Goal: Task Accomplishment & Management: Use online tool/utility

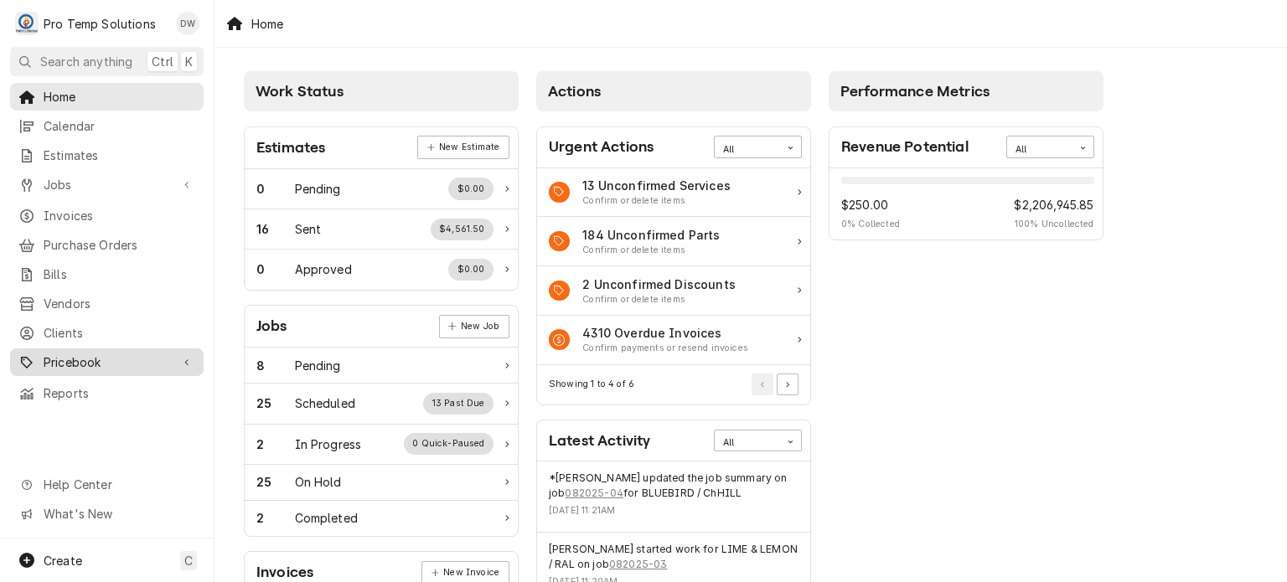
click at [90, 354] on span "Pricebook" at bounding box center [107, 363] width 127 height 18
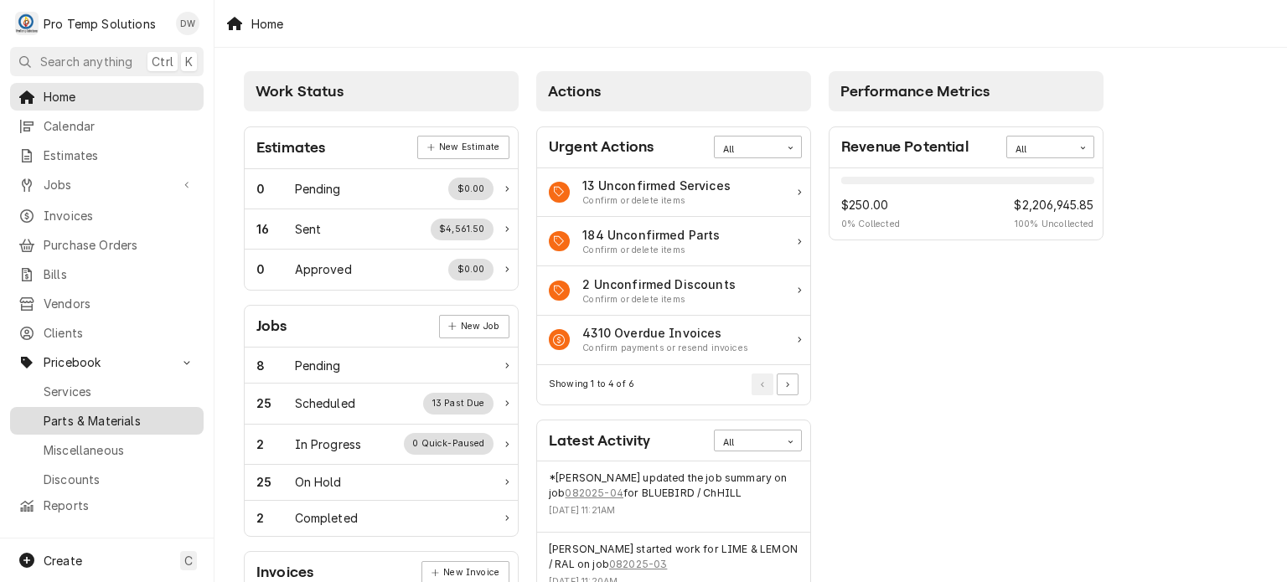
click at [84, 419] on link "Parts & Materials" at bounding box center [107, 421] width 194 height 28
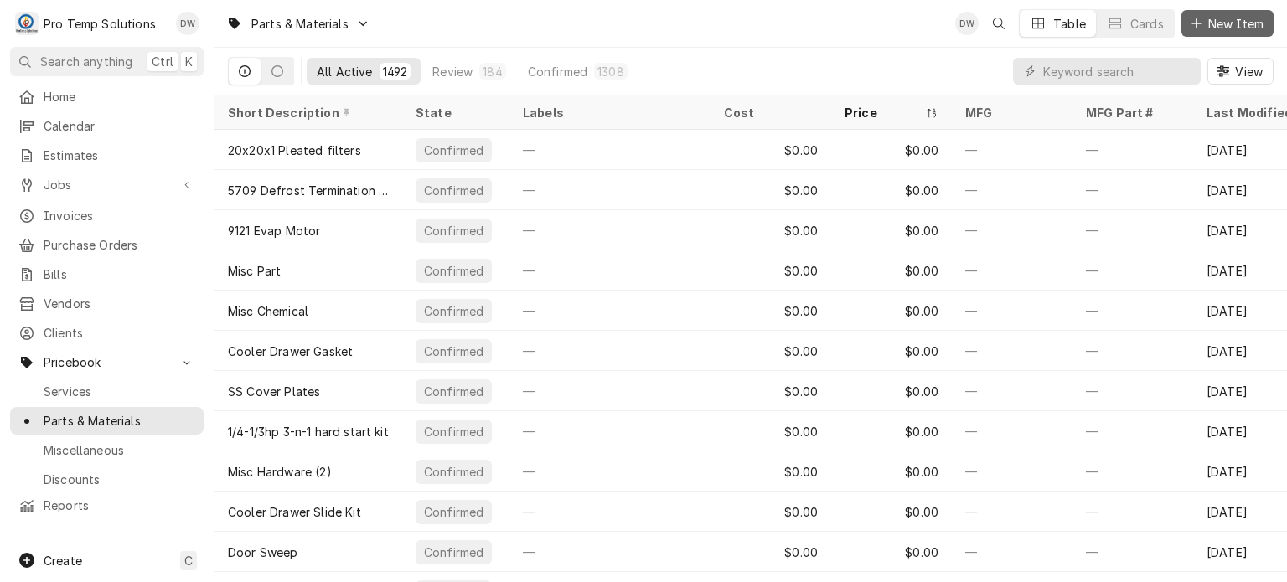
click at [1225, 28] on span "New Item" at bounding box center [1236, 24] width 62 height 18
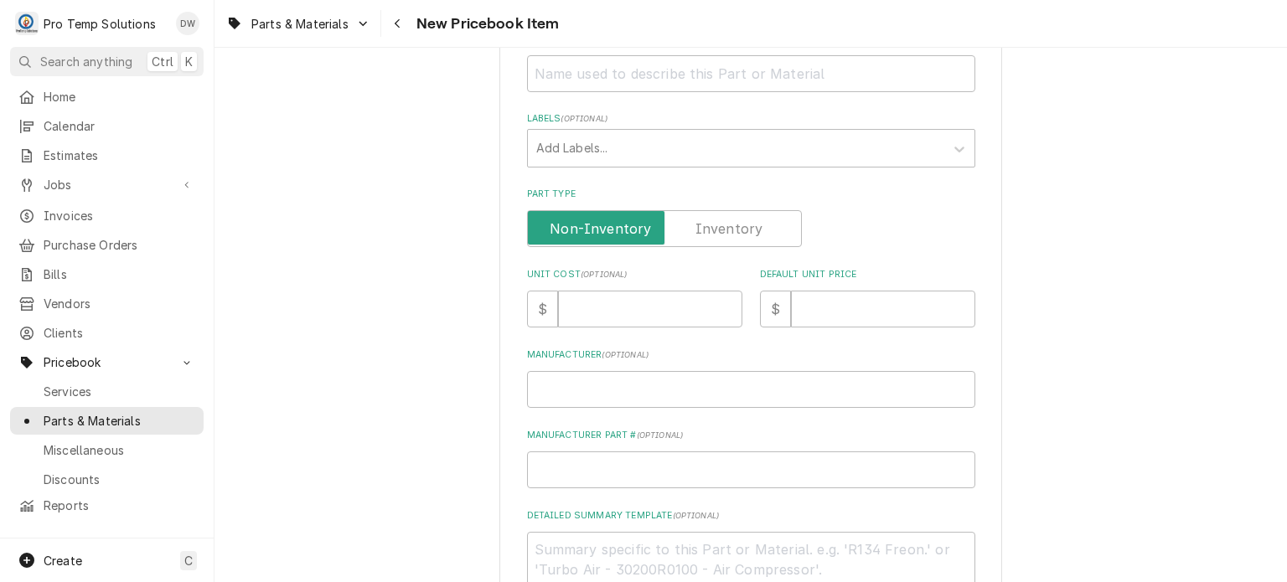
scroll to position [478, 0]
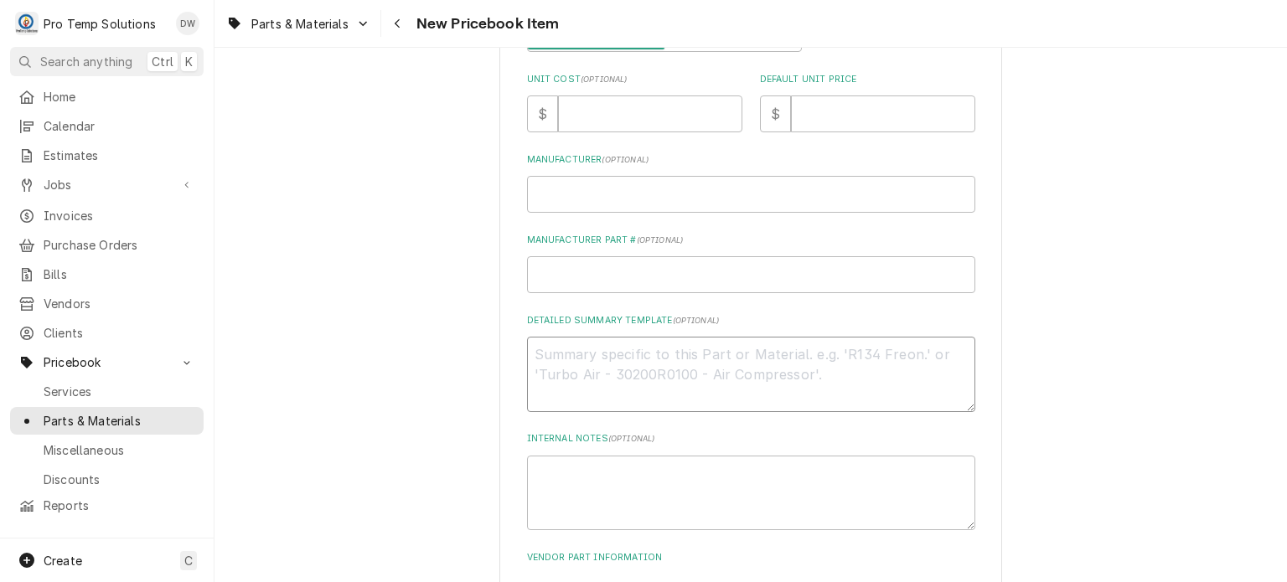
click at [671, 346] on textarea "Detailed Summary Template ( optional )" at bounding box center [751, 374] width 448 height 75
paste textarea "PT #HOS2A9093-01 CONTROL BOARD LIST: $500.00"
type textarea "x"
type textarea "PT #HOS2A9093-01 CONTROL BOARD LIST: $500.00"
type textarea "x"
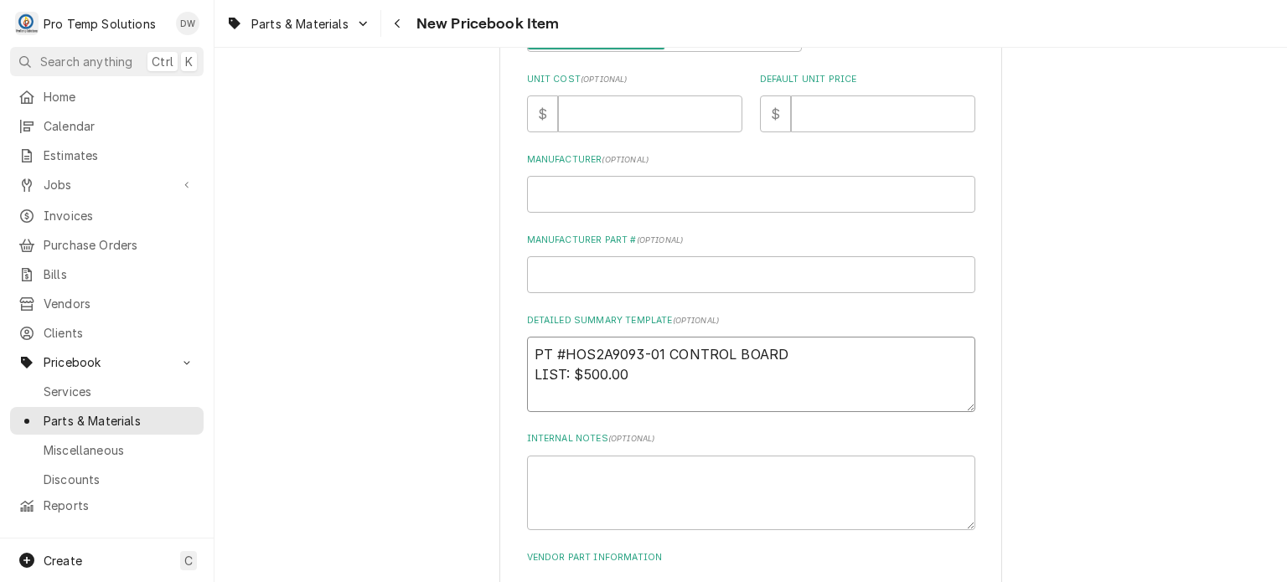
drag, startPoint x: 642, startPoint y: 371, endPoint x: 611, endPoint y: 363, distance: 32.1
click at [611, 363] on textarea "PT #HOS2A9093-01 CONTROL BOARD LIST: $500.00" at bounding box center [751, 374] width 448 height 75
drag, startPoint x: 573, startPoint y: 369, endPoint x: 639, endPoint y: 371, distance: 66.2
click at [639, 371] on textarea "PT #HOS2A9093-01 CONTROL BOARD LIST: $500.00" at bounding box center [751, 374] width 448 height 75
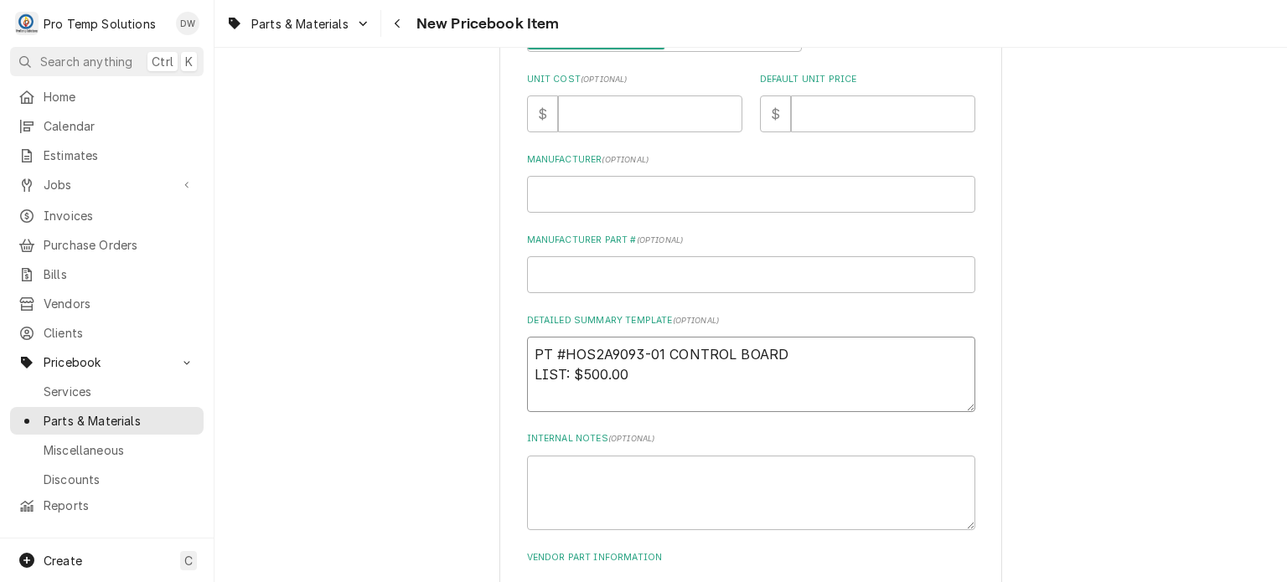
type textarea "PT #HOS2A9093-01 CONTROL BOARD LIST: $500.00"
click at [835, 123] on input "Default Unit Price" at bounding box center [883, 114] width 184 height 37
paste input "500.00"
type textarea "x"
type input "500.00"
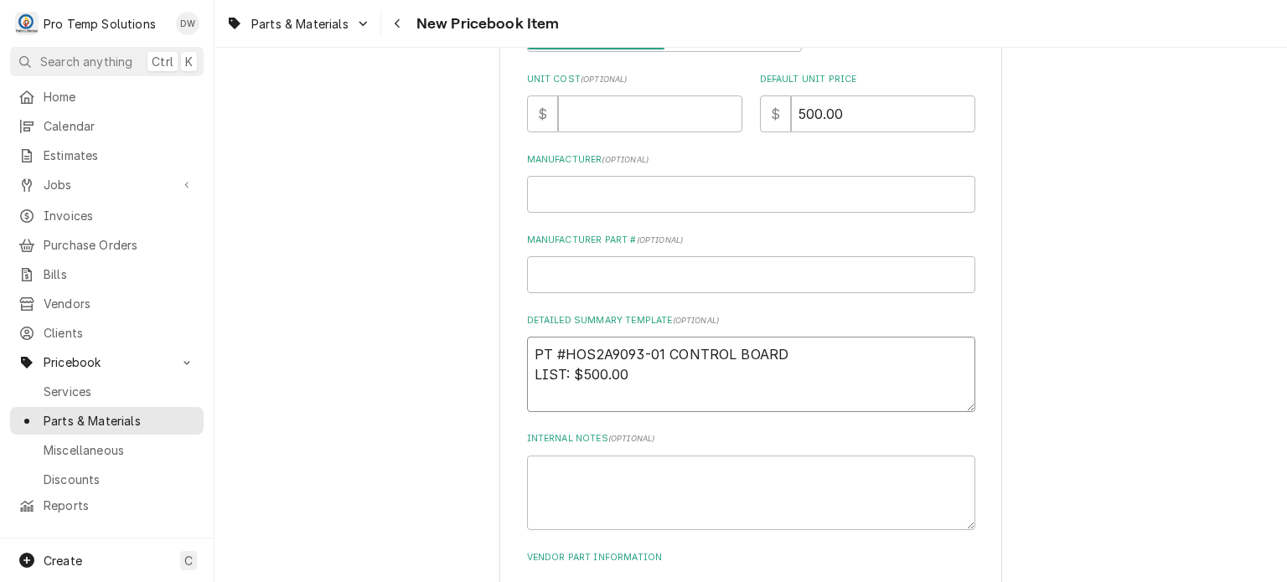
drag, startPoint x: 812, startPoint y: 346, endPoint x: 422, endPoint y: 310, distance: 391.3
click at [422, 310] on div "Please provide the following information to create a PriceBook item. Active Sta…" at bounding box center [750, 148] width 1072 height 1122
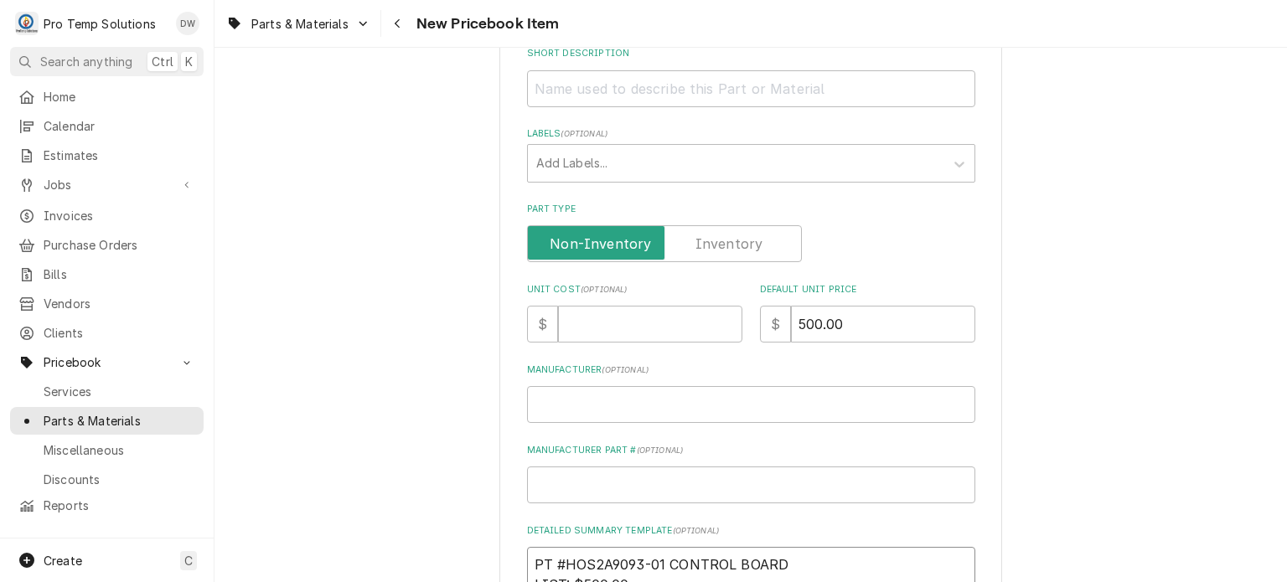
scroll to position [0, 0]
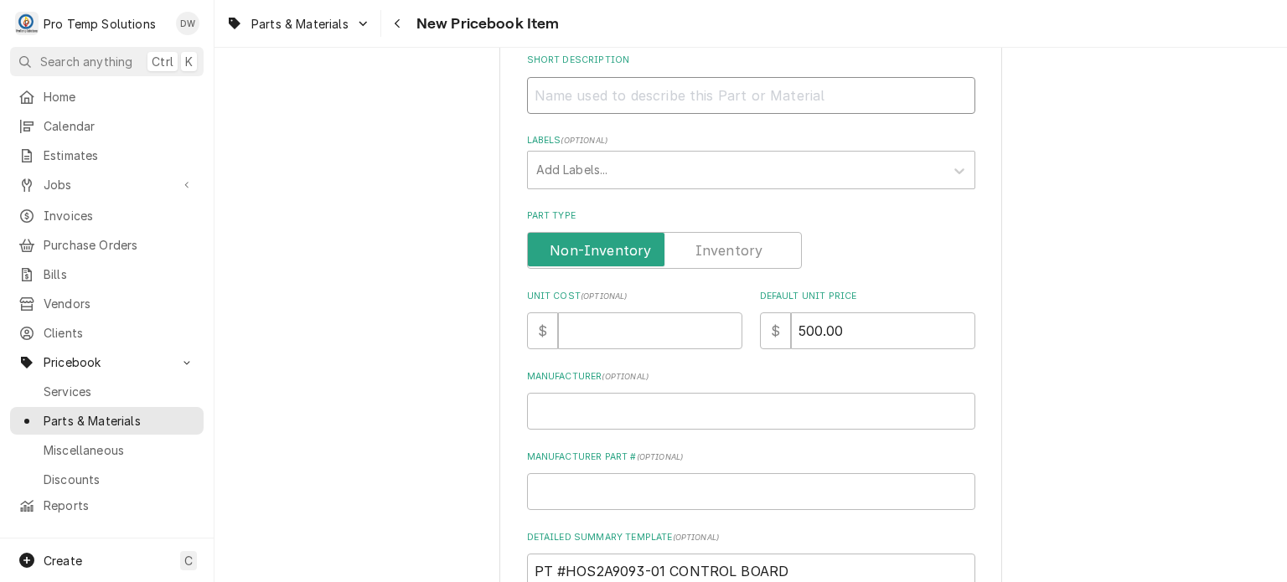
click at [629, 85] on input "Short Description" at bounding box center [751, 95] width 448 height 37
paste input "PT #HOS2A9093-01 CONTROL BOARD"
type textarea "x"
type input "PT #HOS2A9093-01 CONTROL BOARD"
click at [597, 318] on input "Unit Cost ( optional )" at bounding box center [650, 331] width 184 height 37
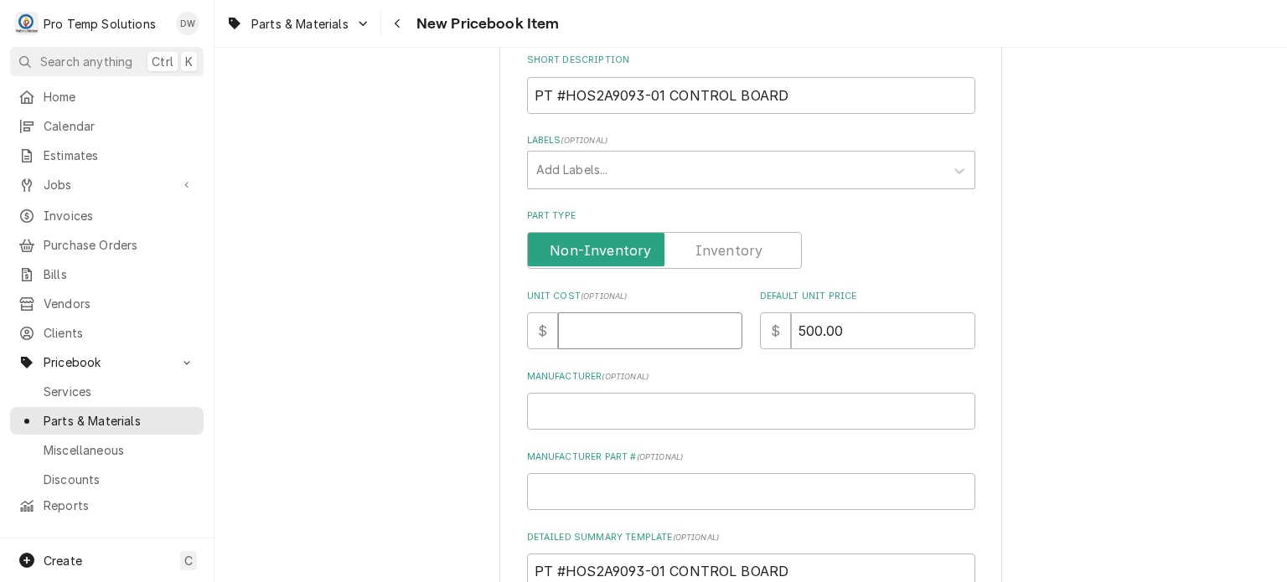
paste input "306.01"
type textarea "x"
type input "306.01"
click at [388, 325] on div "Please provide the following information to create a PriceBook item. Active Sta…" at bounding box center [750, 365] width 1072 height 1122
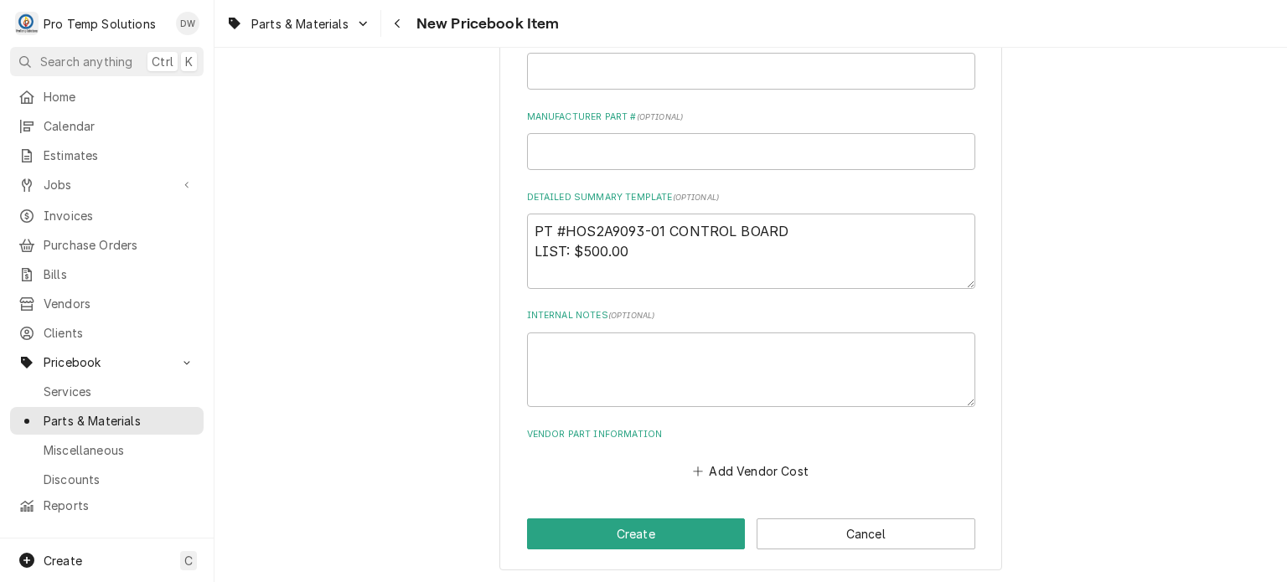
scroll to position [602, 0]
click at [559, 527] on button "Create" at bounding box center [636, 534] width 219 height 31
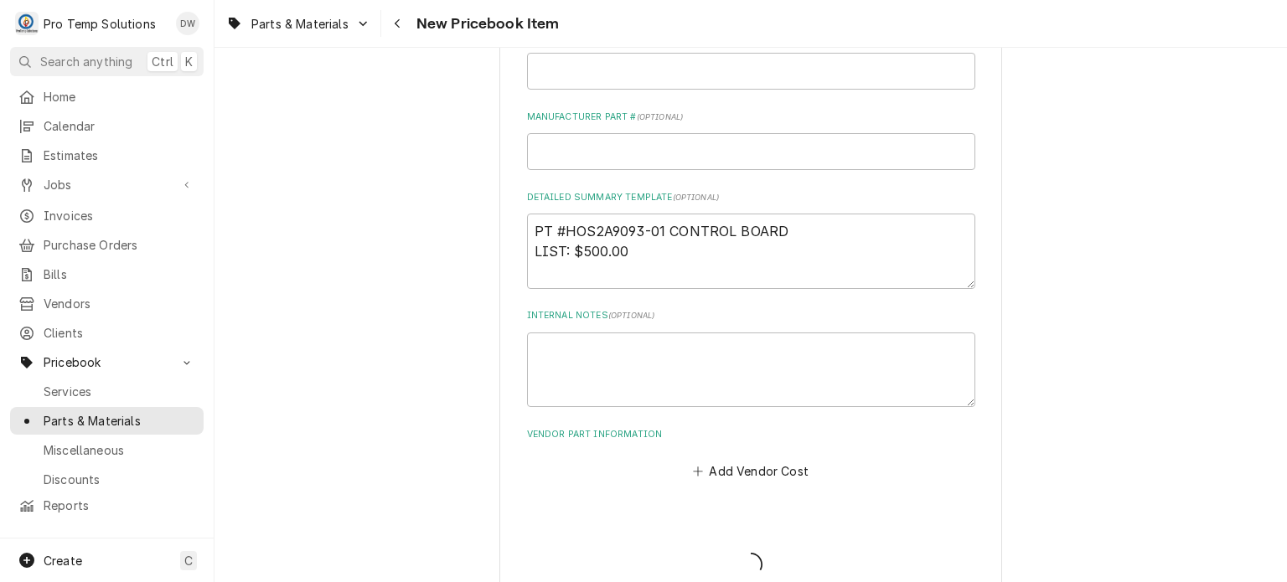
type textarea "x"
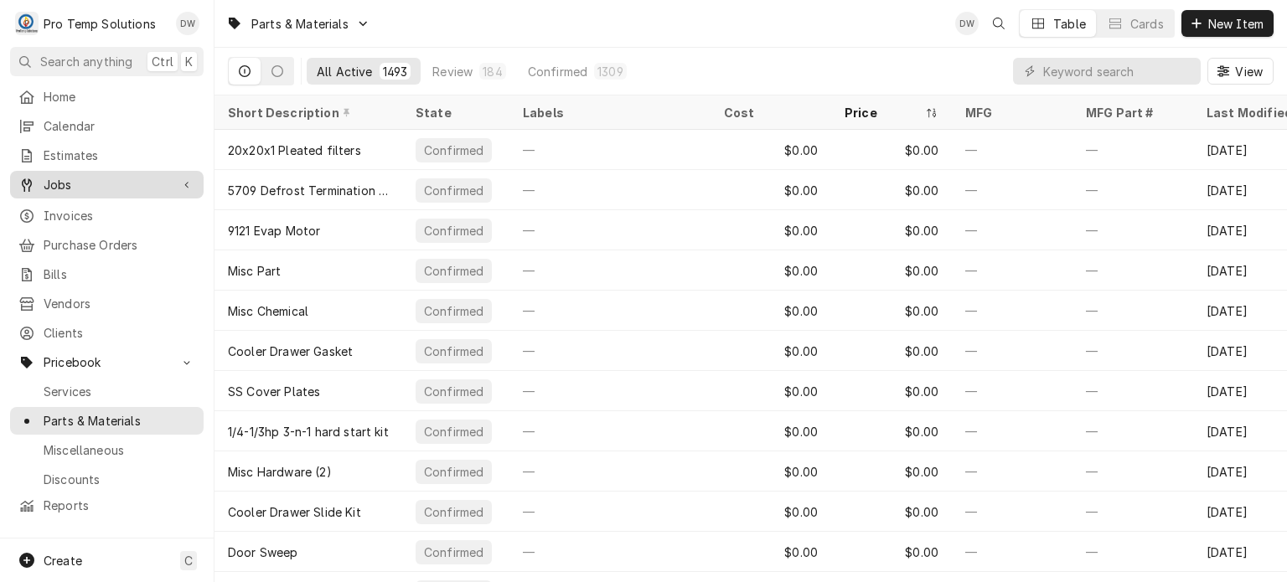
click at [98, 180] on span "Jobs" at bounding box center [107, 185] width 127 height 18
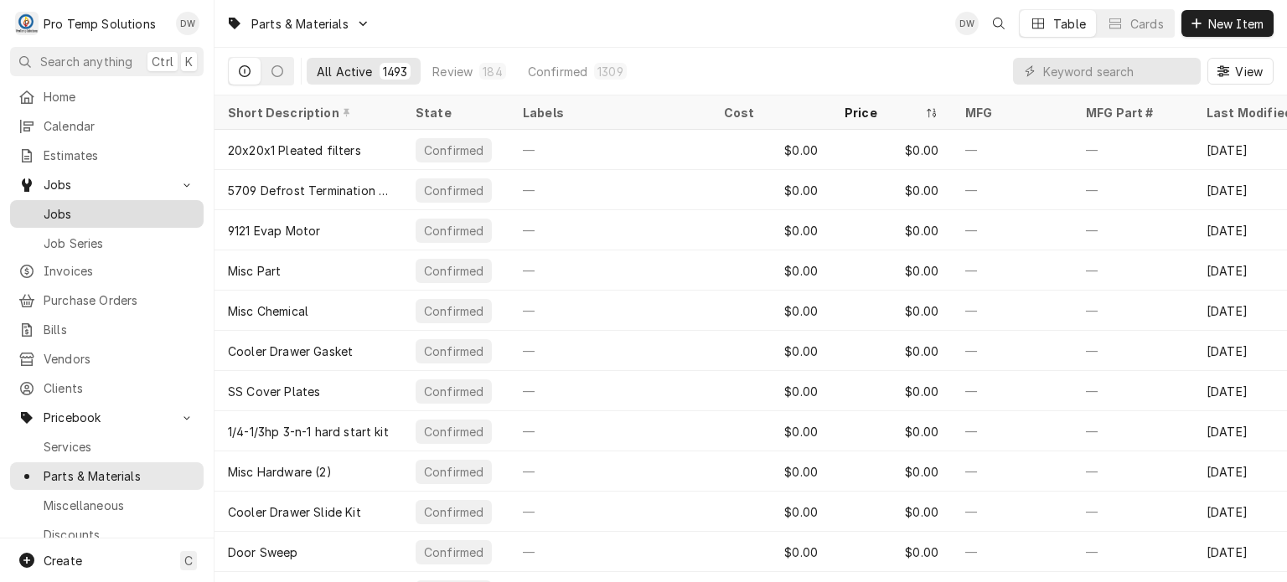
click at [94, 208] on span "Jobs" at bounding box center [120, 214] width 152 height 18
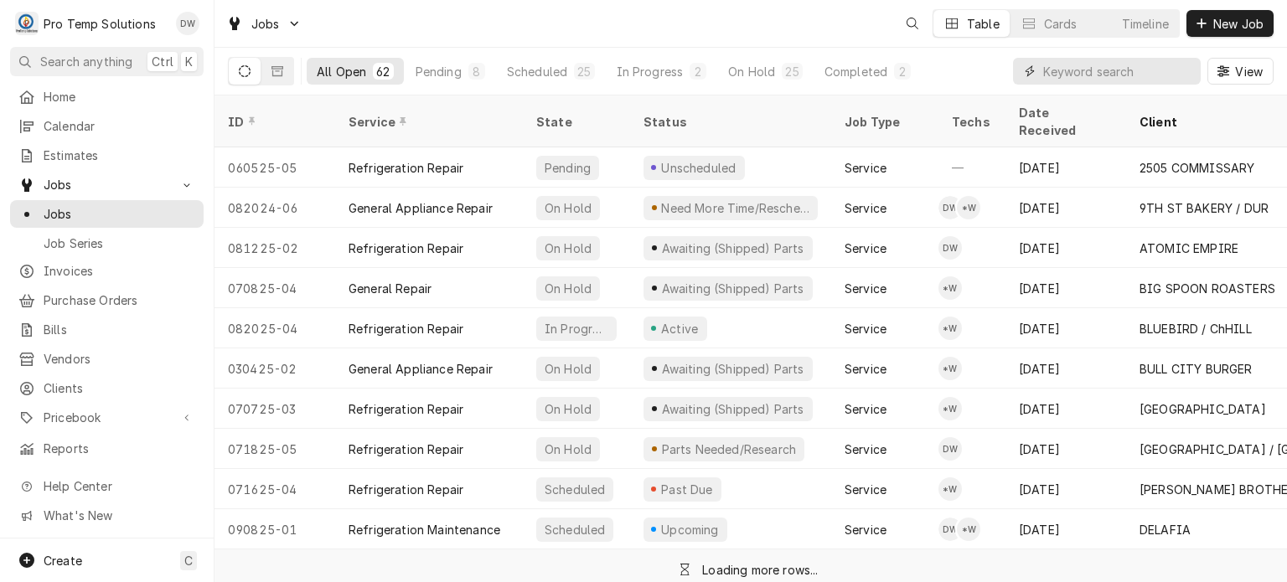
click at [1136, 66] on input "Dynamic Content Wrapper" at bounding box center [1117, 71] width 149 height 27
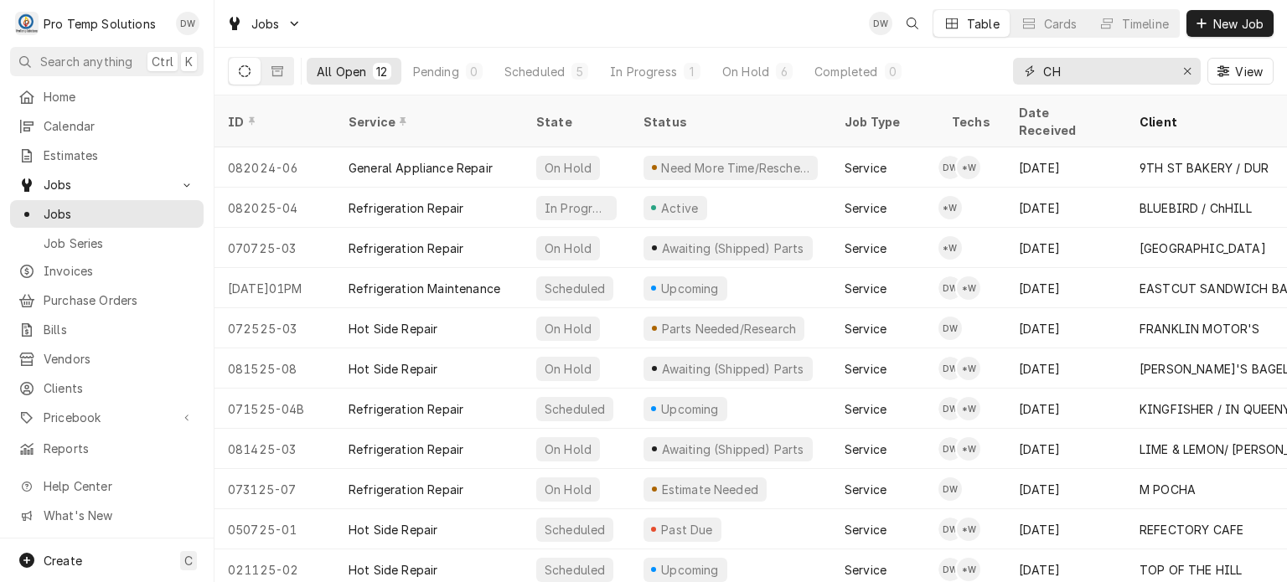
type input "C"
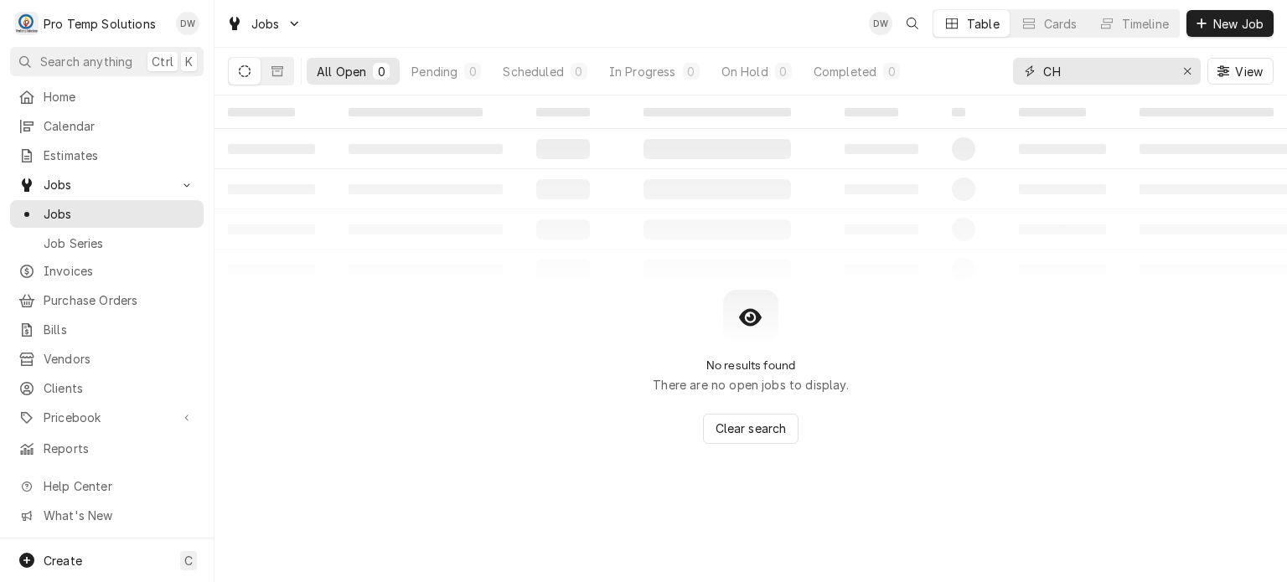
type input "C"
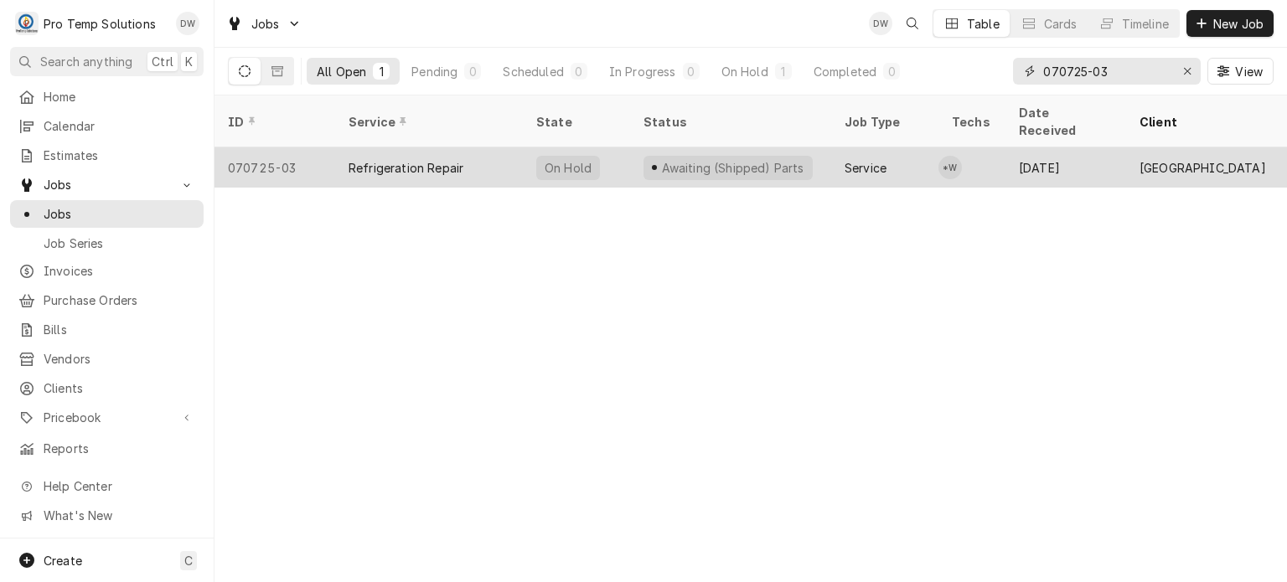
type input "070725-03"
click at [680, 159] on div "Awaiting (Shipped) Parts" at bounding box center [732, 168] width 146 height 18
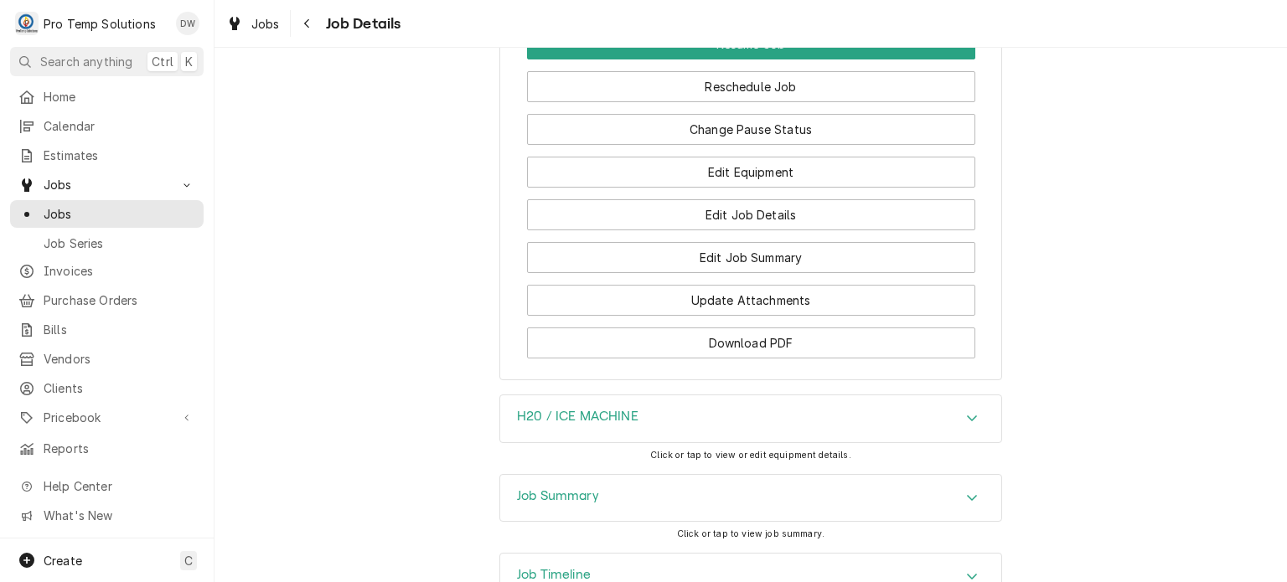
scroll to position [1909, 0]
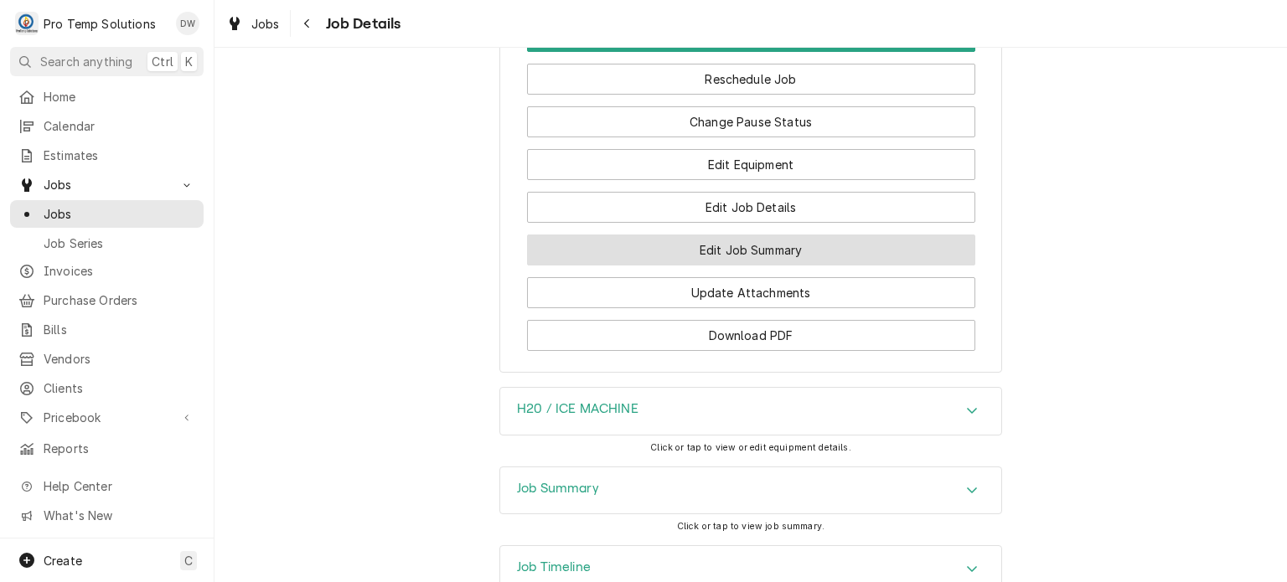
click at [619, 250] on button "Edit Job Summary" at bounding box center [751, 250] width 448 height 31
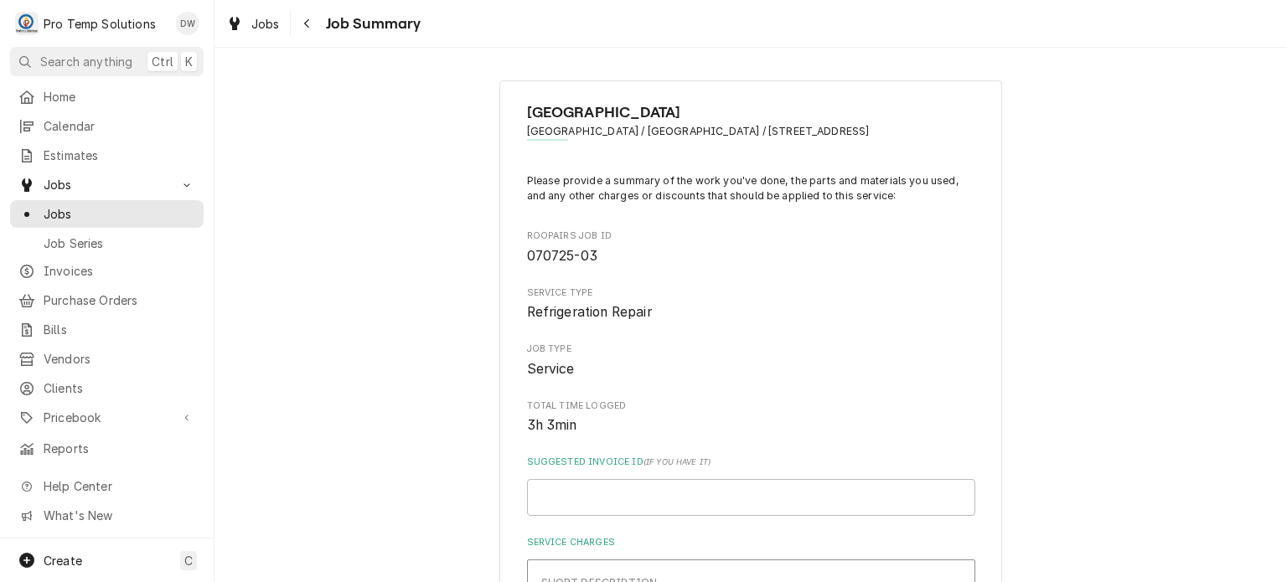
type textarea "x"
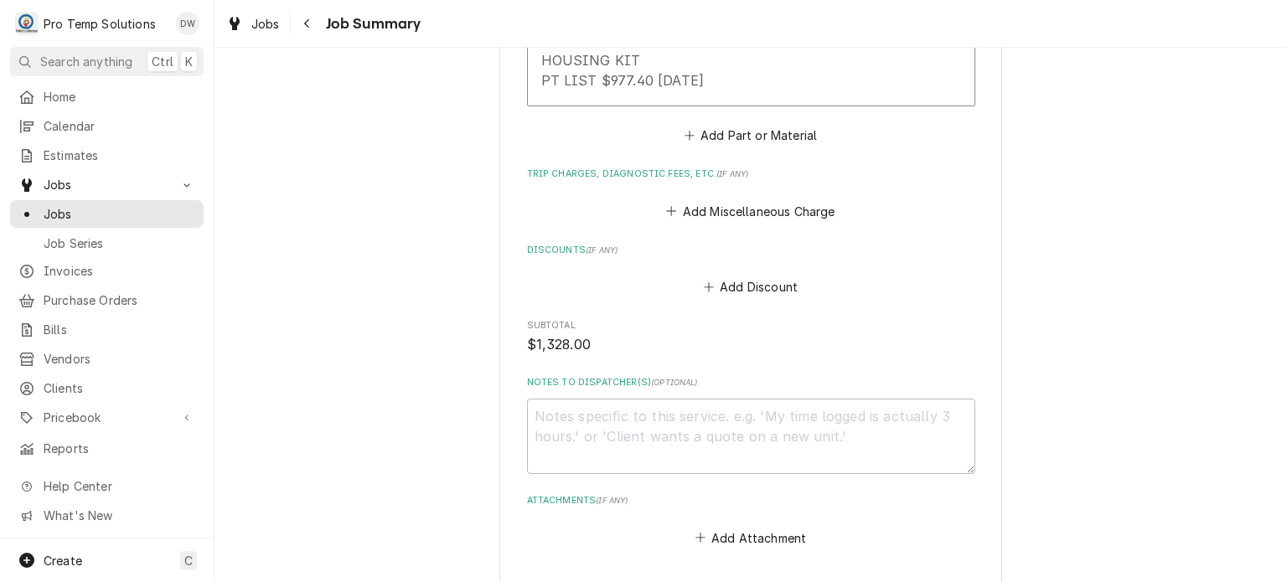
scroll to position [1630, 0]
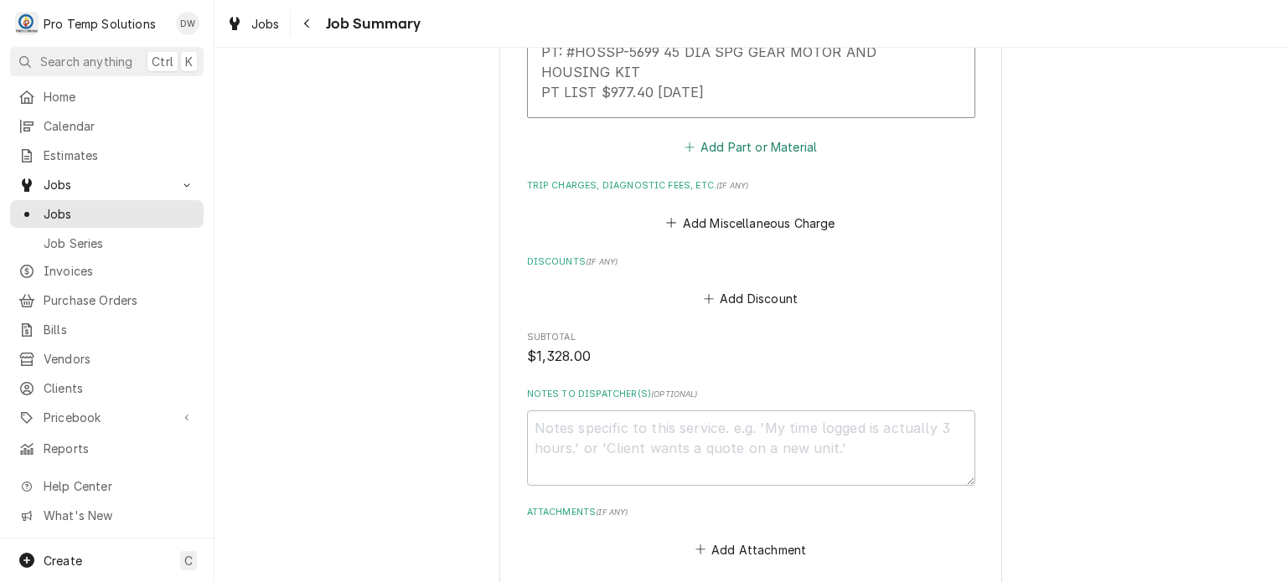
click at [736, 136] on button "Add Part or Material" at bounding box center [750, 147] width 138 height 23
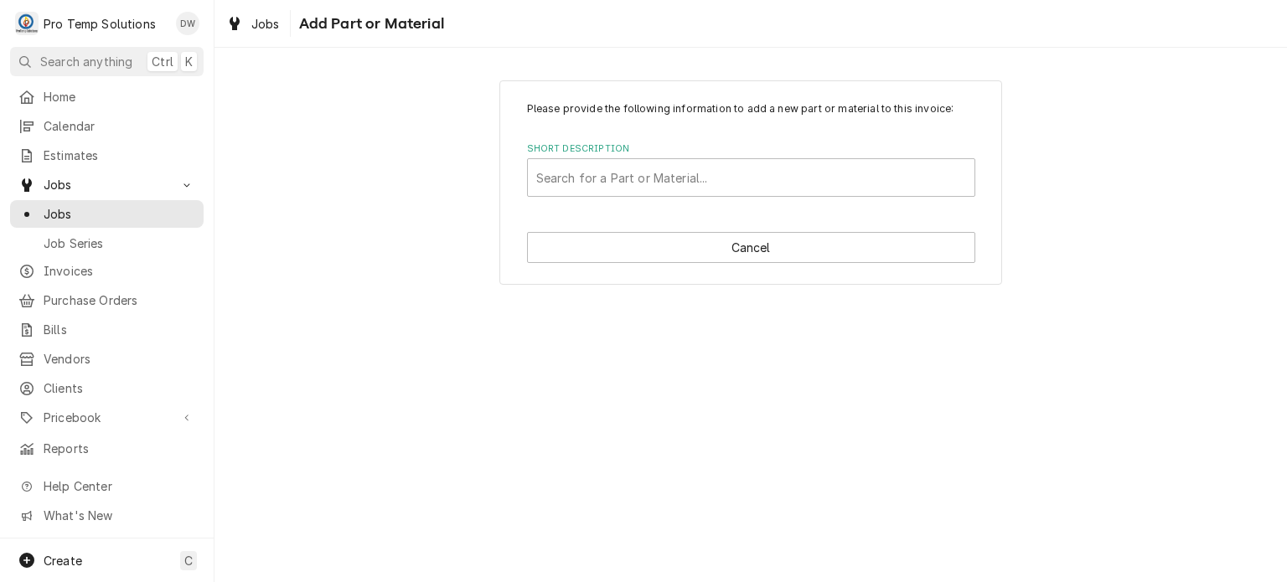
click at [710, 201] on div "Please provide the following information to add a new part or material to this …" at bounding box center [750, 182] width 503 height 204
click at [623, 168] on div "Short Description" at bounding box center [751, 178] width 430 height 30
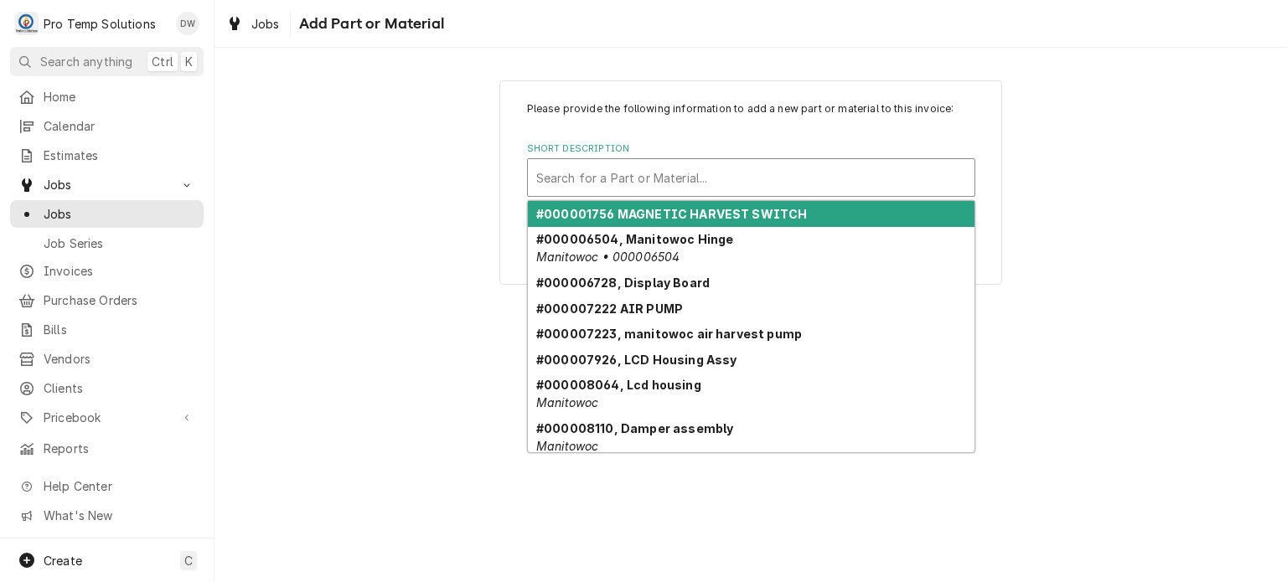
paste input "HOS2A9093-01"
type input "HOS2A9093-01"
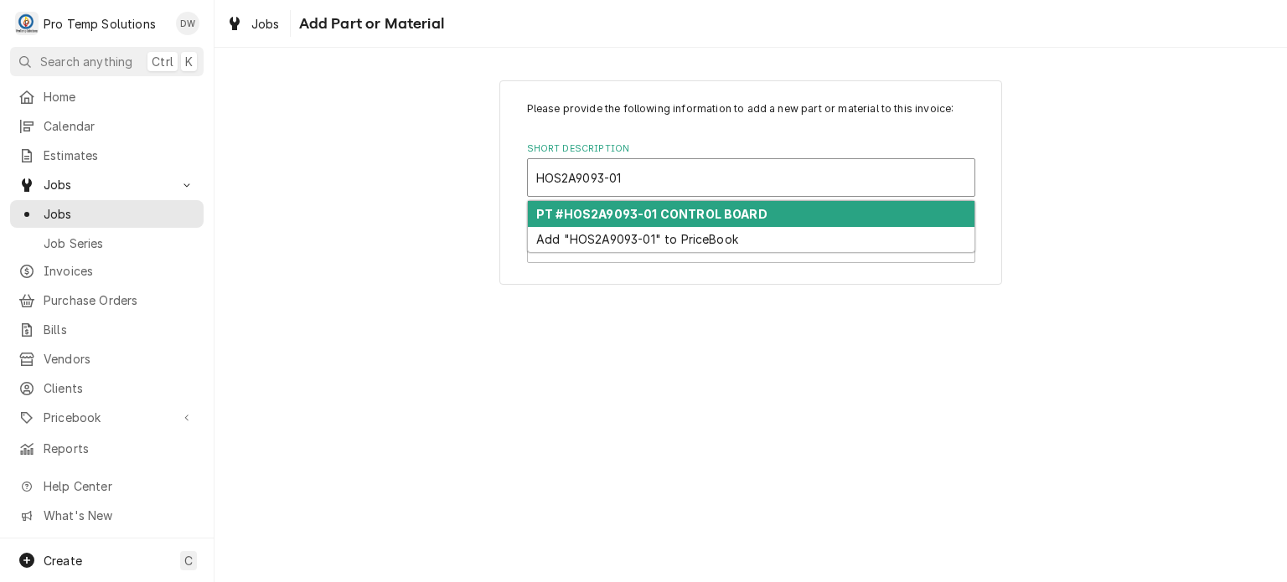
click at [600, 224] on div "PT #HOS2A9093-01 CONTROL BOARD" at bounding box center [751, 214] width 447 height 26
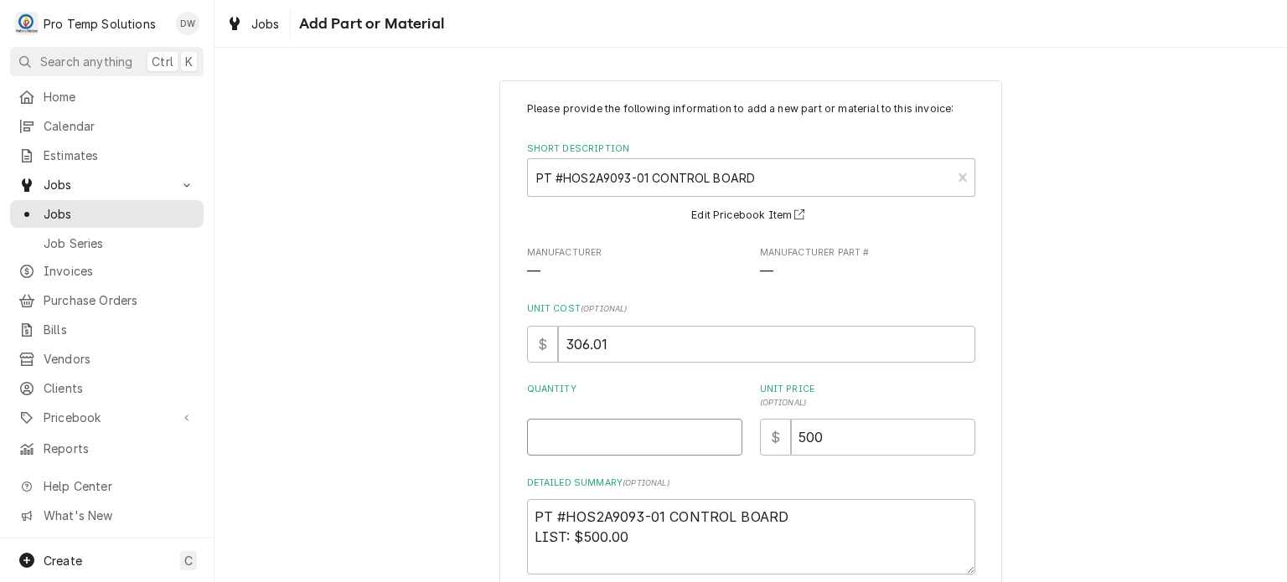
click at [571, 431] on input "Quantity" at bounding box center [634, 437] width 215 height 37
type textarea "x"
type input "1"
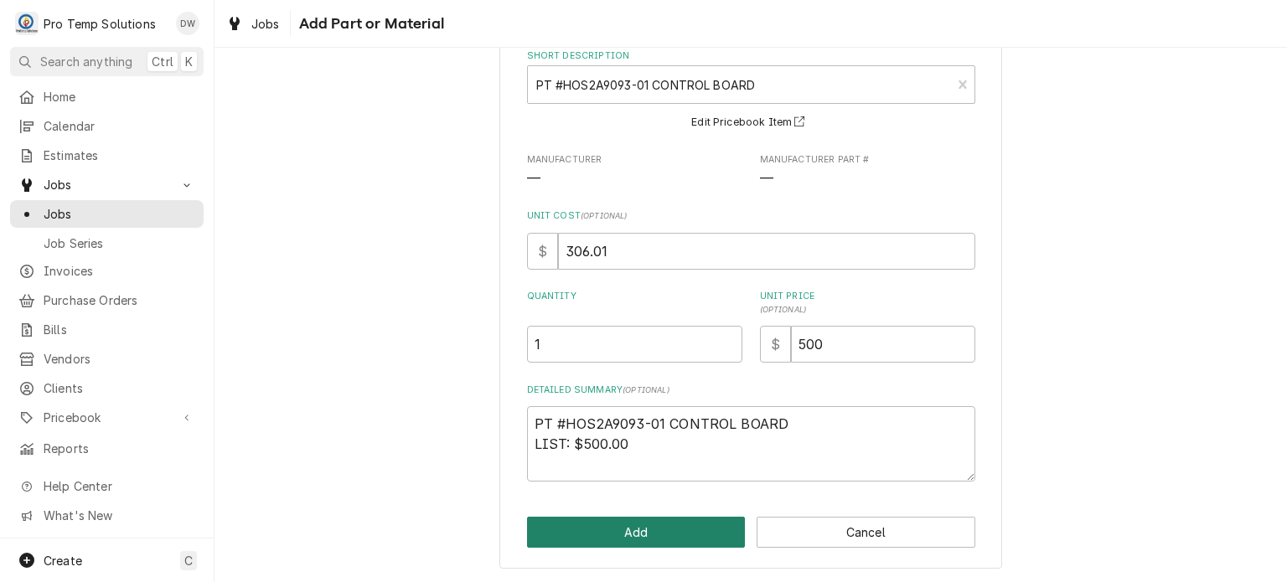
click at [612, 523] on button "Add" at bounding box center [636, 532] width 219 height 31
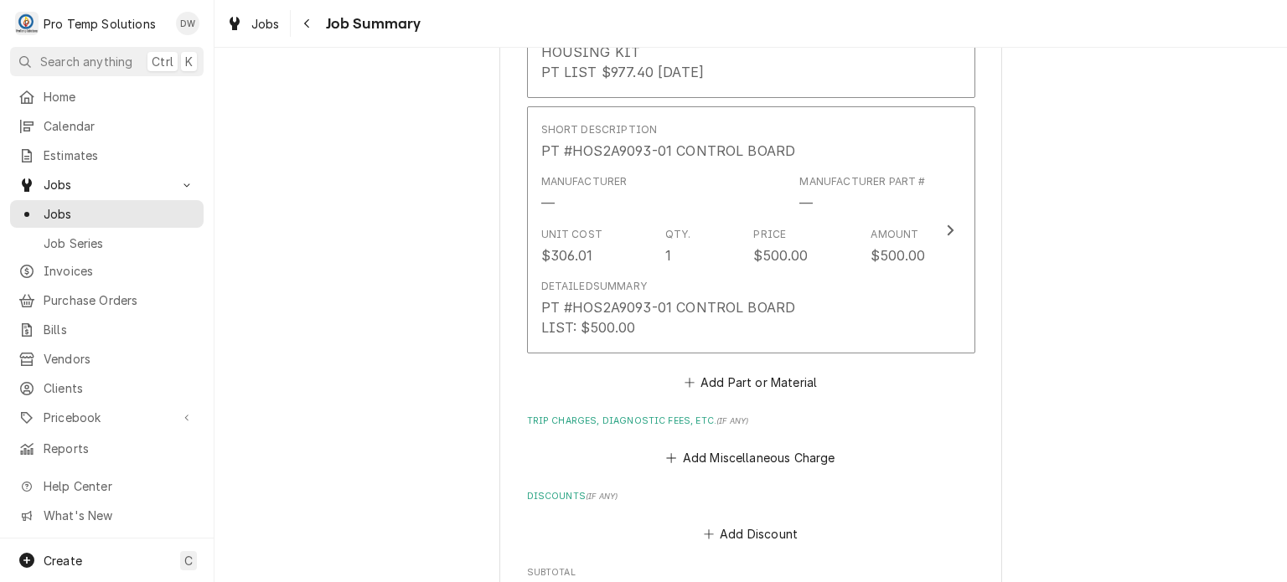
scroll to position [2121, 0]
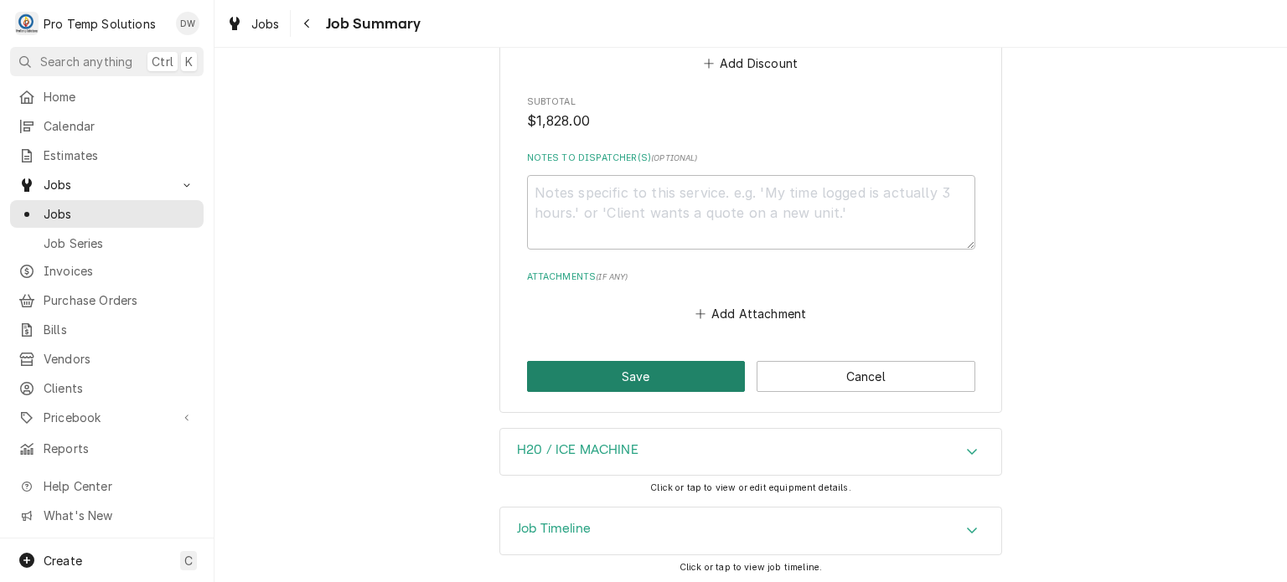
click at [556, 368] on button "Save" at bounding box center [636, 376] width 219 height 31
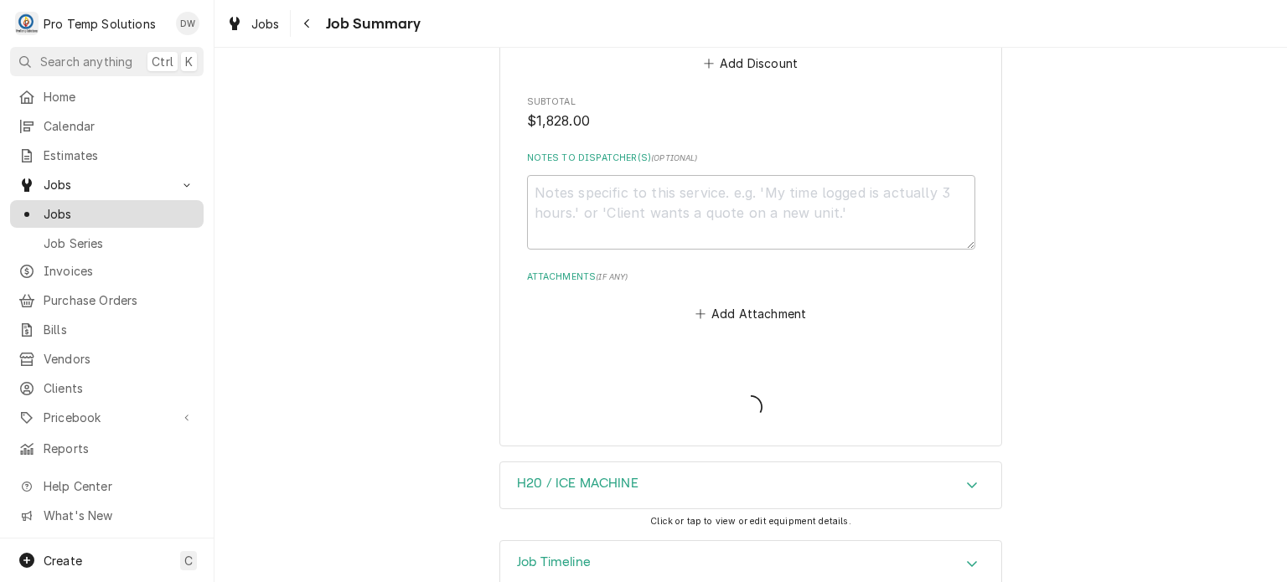
type textarea "x"
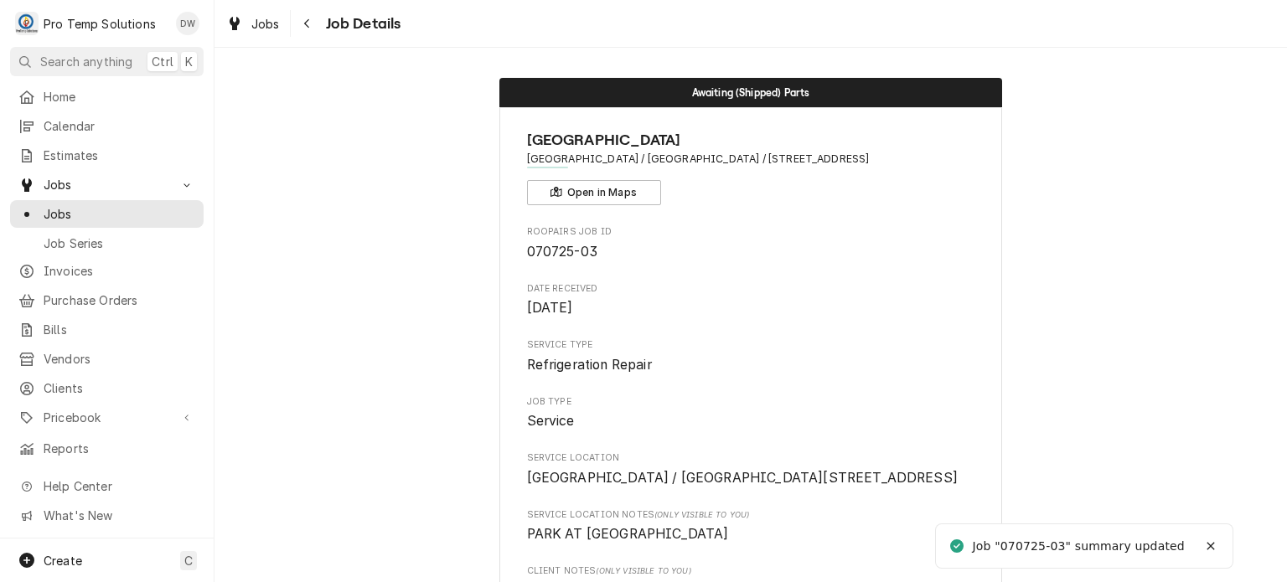
click at [62, 205] on span "Jobs" at bounding box center [120, 214] width 152 height 18
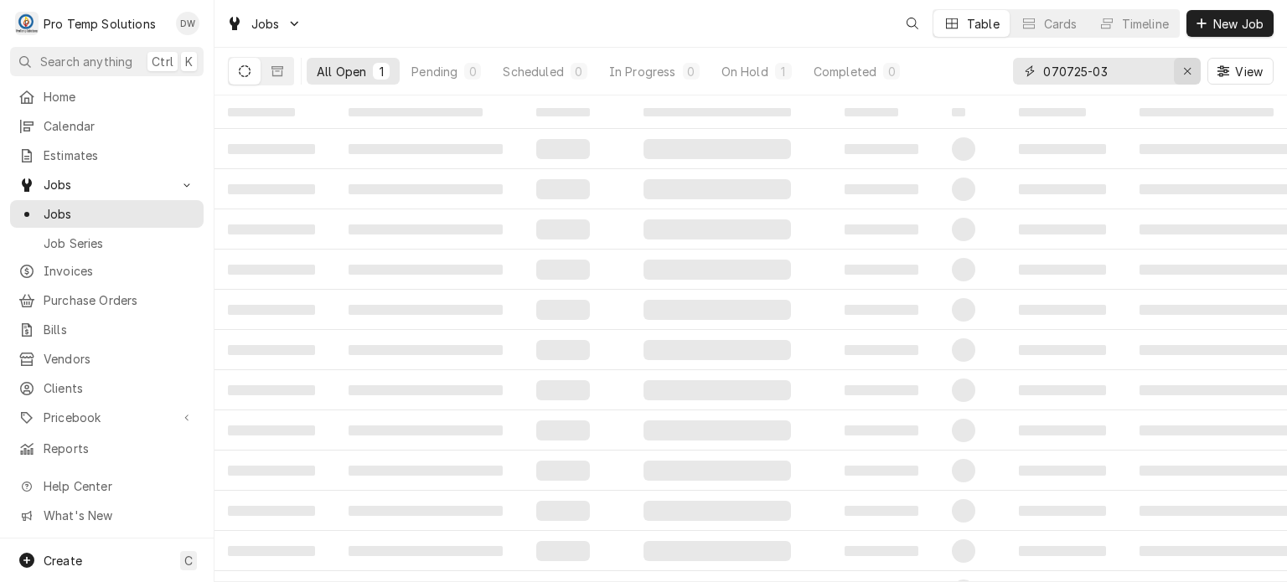
click at [1189, 75] on icon "Erase input" at bounding box center [1187, 71] width 9 height 12
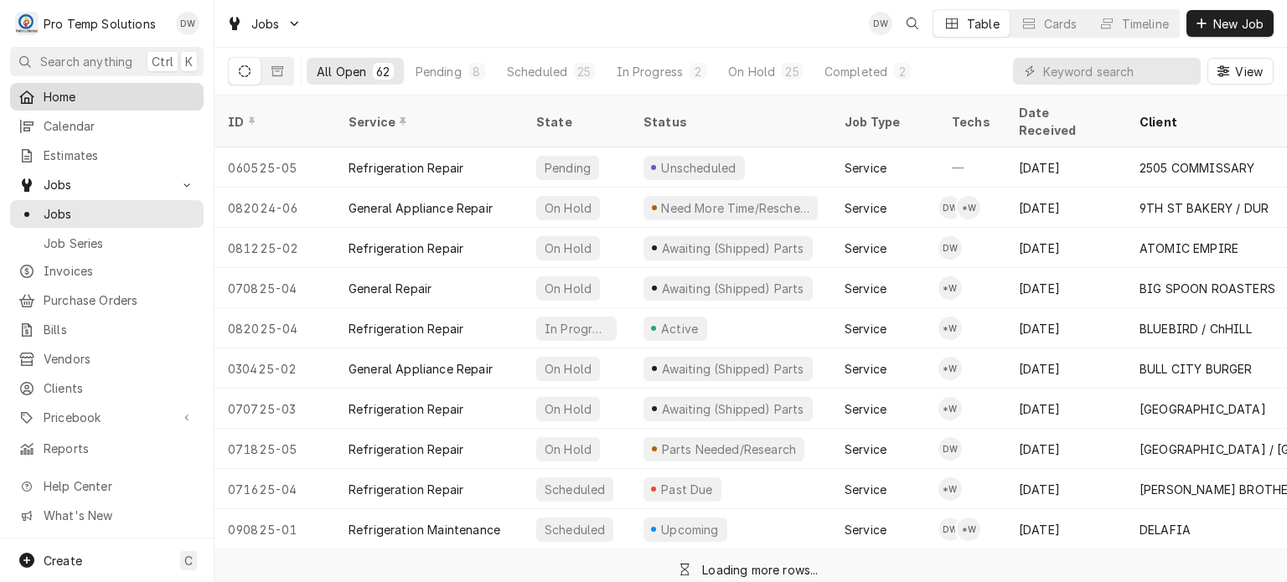
click at [58, 91] on span "Home" at bounding box center [120, 97] width 152 height 18
